Goal: Register for event/course

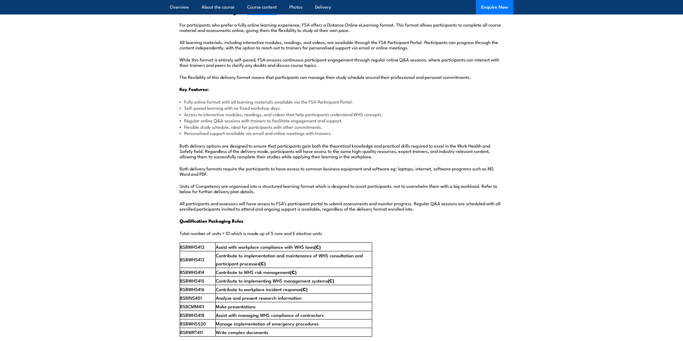
scroll to position [572, 0]
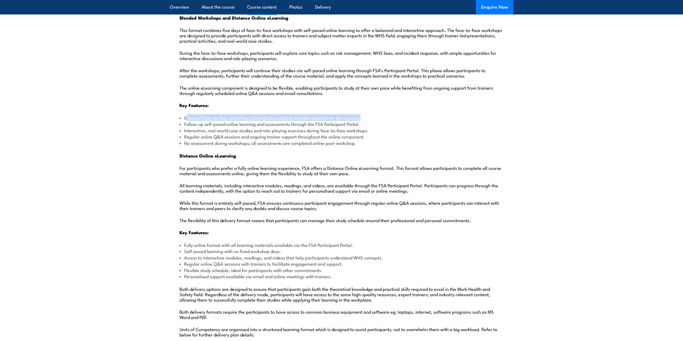
drag, startPoint x: 186, startPoint y: 104, endPoint x: 363, endPoint y: 103, distance: 177.1
click at [363, 115] on li "5 days of face-to-face workshops that include practical activities and trainer-…" at bounding box center [342, 118] width 324 height 6
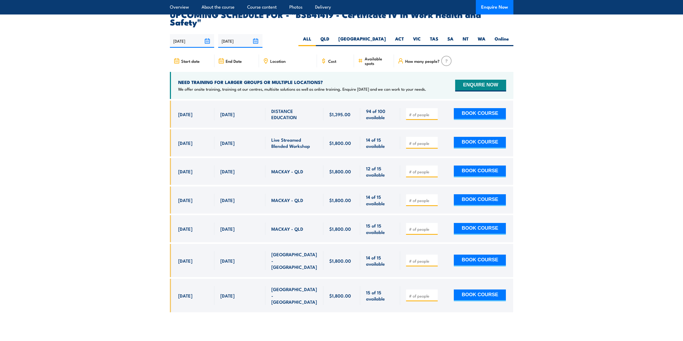
scroll to position [1718, 0]
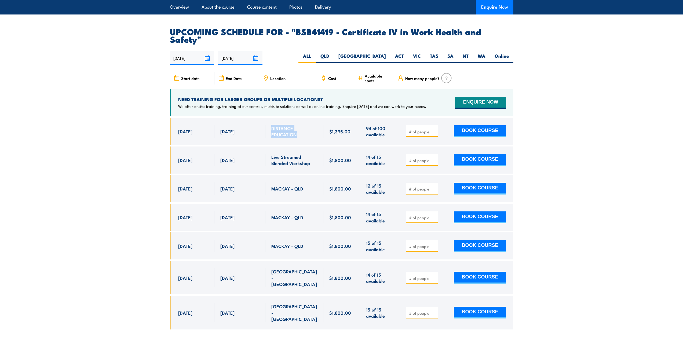
drag, startPoint x: 271, startPoint y: 108, endPoint x: 309, endPoint y: 114, distance: 38.3
click at [309, 125] on span "DISTANCE EDUCATION" at bounding box center [294, 131] width 46 height 13
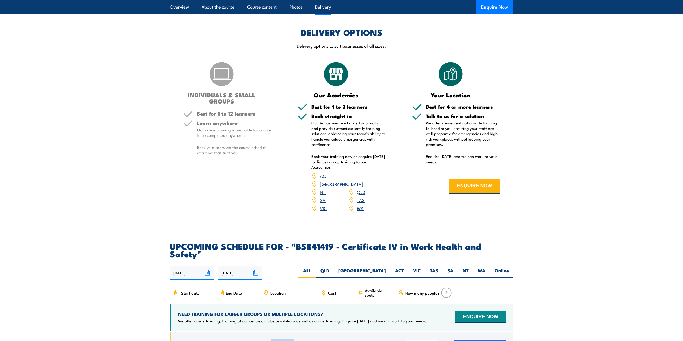
scroll to position [1431, 0]
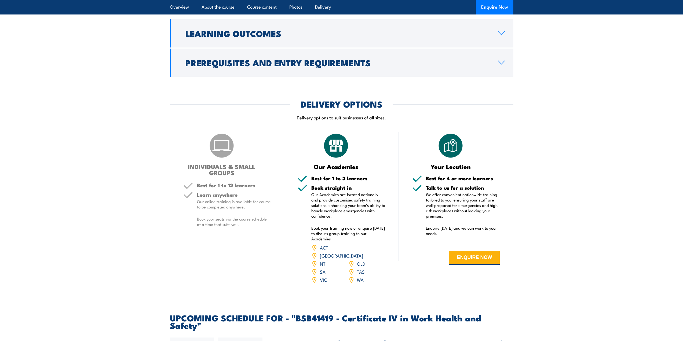
click at [323, 276] on link "VIC" at bounding box center [323, 279] width 7 height 6
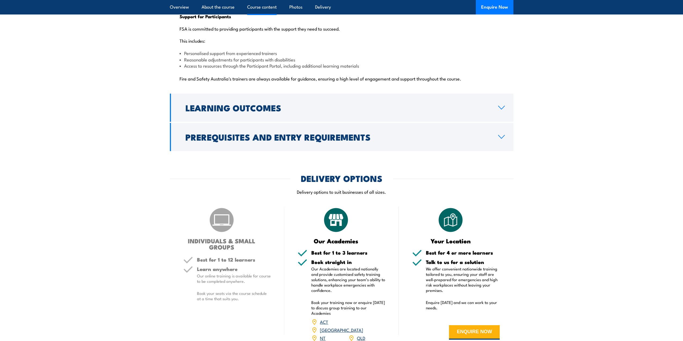
scroll to position [1367, 0]
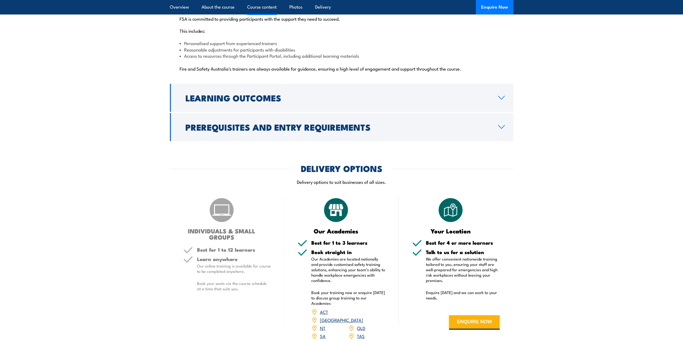
click at [216, 247] on h5 "Best for 1 to 12 learners" at bounding box center [234, 249] width 74 height 5
click at [225, 247] on h5 "Best for 1 to 12 learners" at bounding box center [234, 249] width 74 height 5
